Goal: Transaction & Acquisition: Purchase product/service

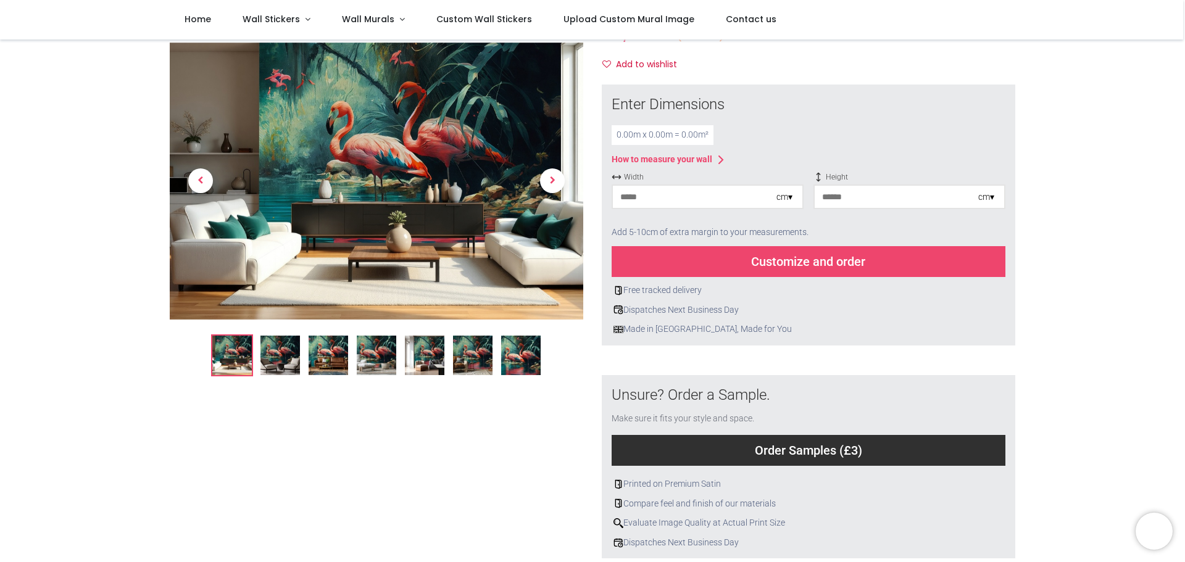
scroll to position [123, 0]
click at [637, 197] on input "number" at bounding box center [694, 196] width 163 height 22
type input "***"
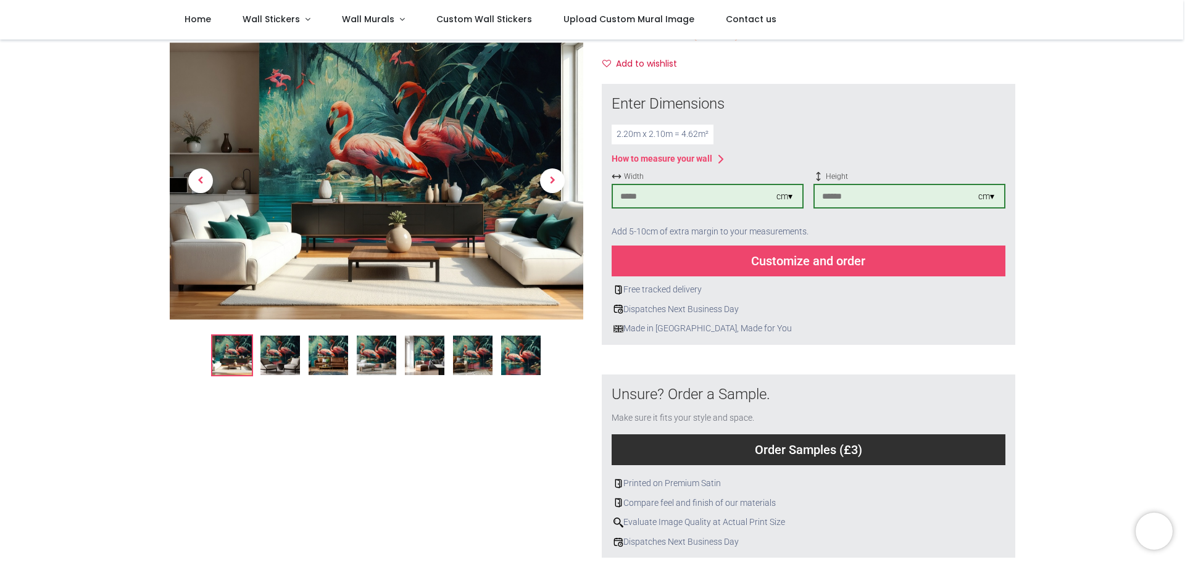
type input "***"
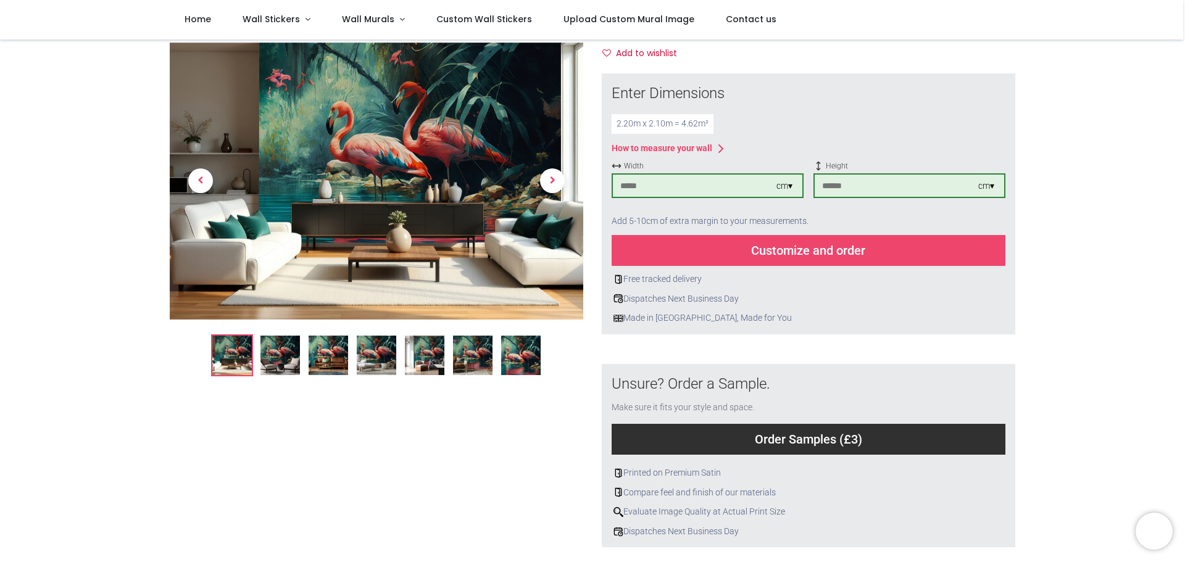
scroll to position [133, 0]
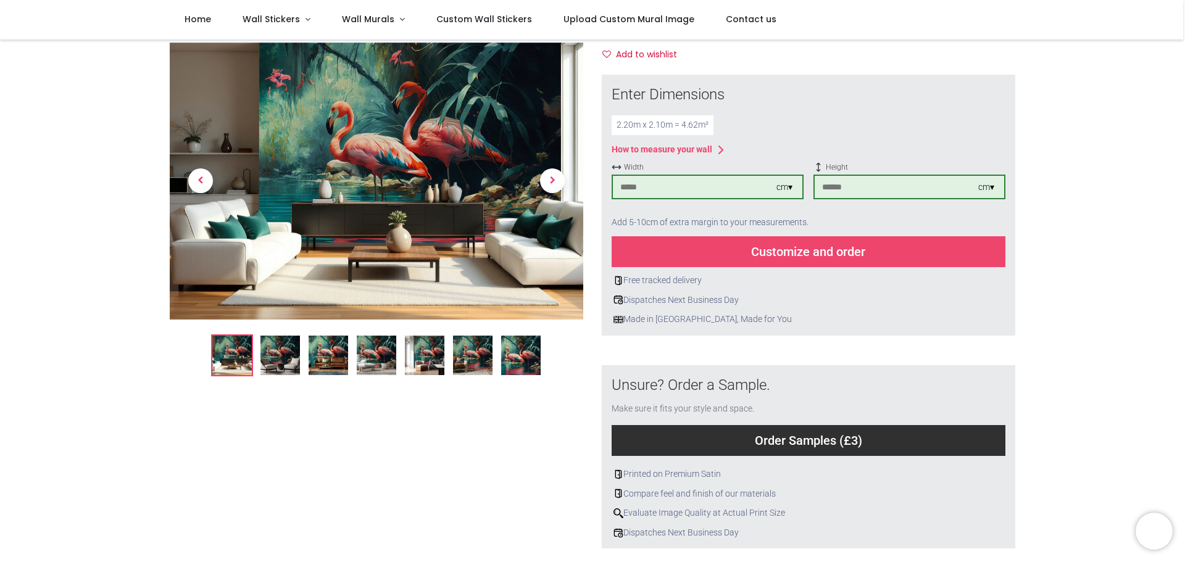
click at [745, 250] on div "Customize and order" at bounding box center [808, 251] width 394 height 31
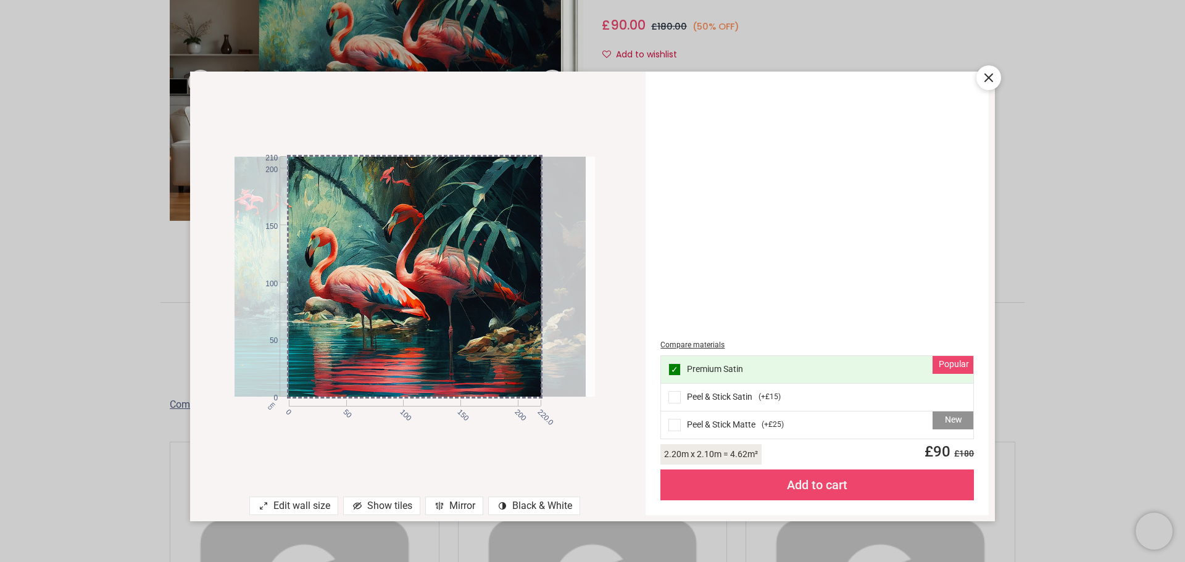
drag, startPoint x: 460, startPoint y: 318, endPoint x: 451, endPoint y: 316, distance: 9.3
click at [451, 316] on div at bounding box center [405, 277] width 360 height 240
click at [371, 507] on div "Show tiles" at bounding box center [381, 506] width 77 height 19
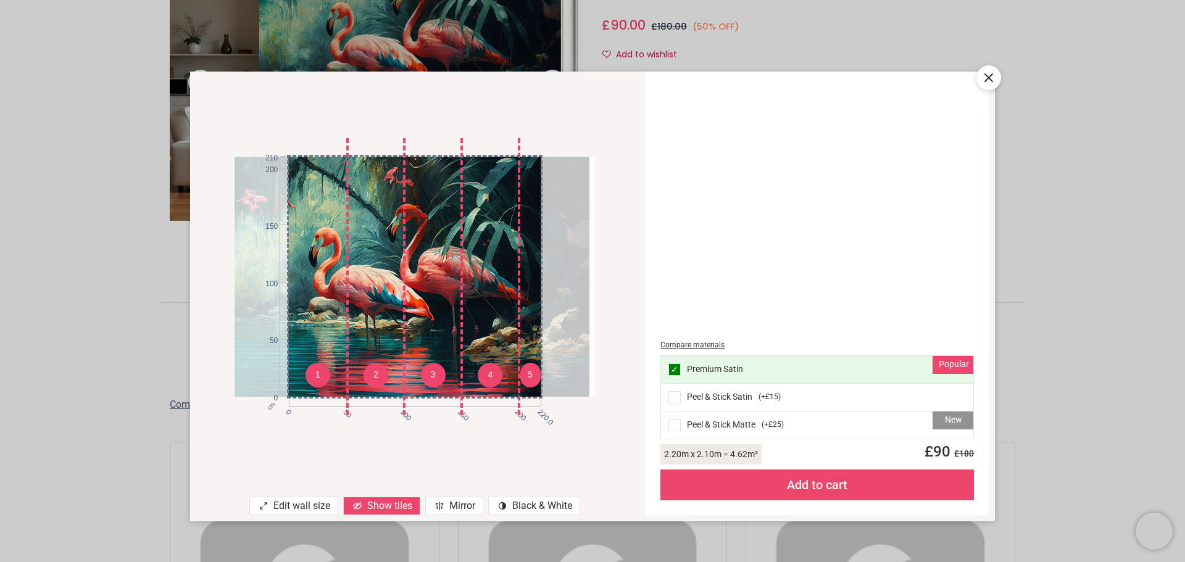
click at [379, 363] on div at bounding box center [409, 277] width 360 height 240
click at [358, 436] on div "1 2 3 4 5 cm 0 50 100 150 200 220.0 0 50 100 150 200 210" at bounding box center [415, 277] width 450 height 386
click at [527, 505] on div "contrast [#907] Created with Sketch. Black & White" at bounding box center [534, 506] width 92 height 19
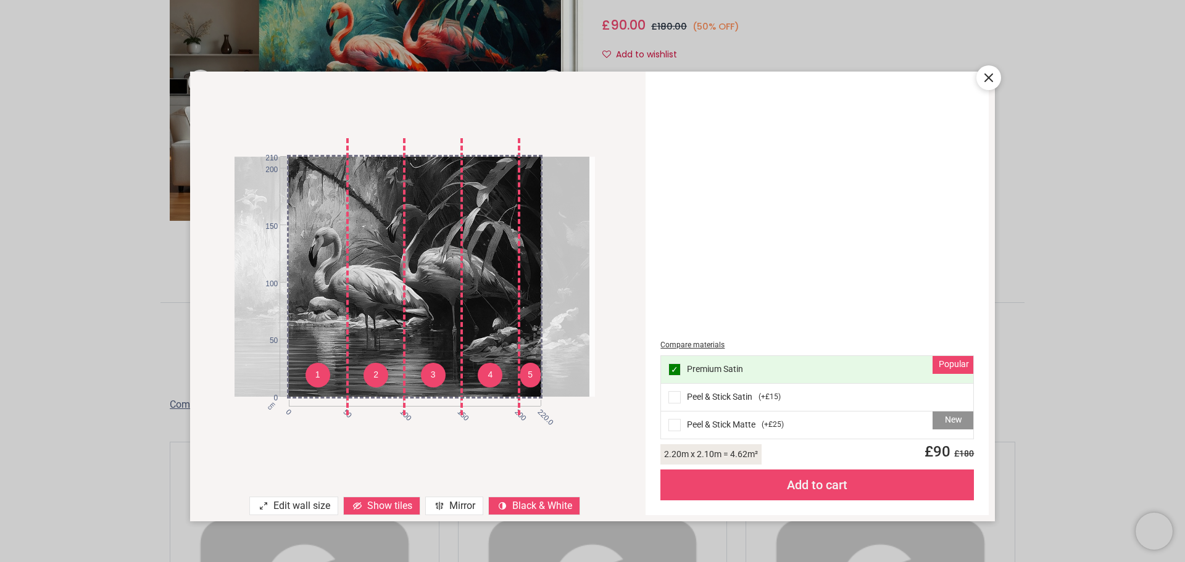
click at [527, 505] on div "contrast [#907] Created with Sketch. Black & White" at bounding box center [534, 506] width 92 height 19
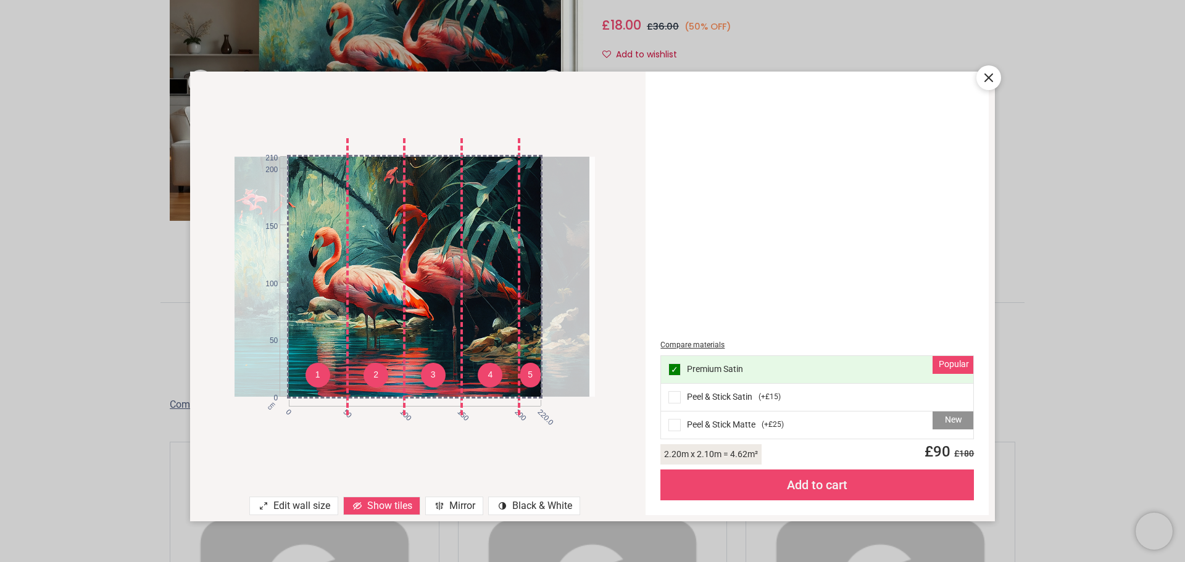
click at [373, 506] on div "Show tiles" at bounding box center [381, 506] width 77 height 19
